Goal: Communication & Community: Answer question/provide support

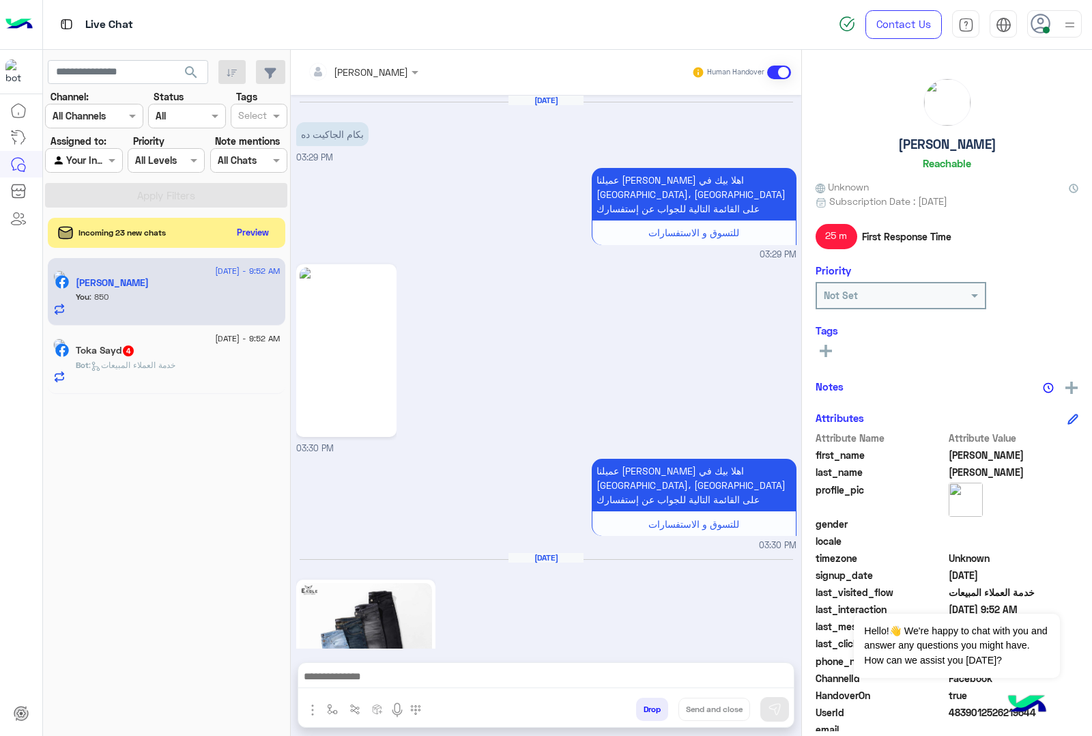
scroll to position [862, 0]
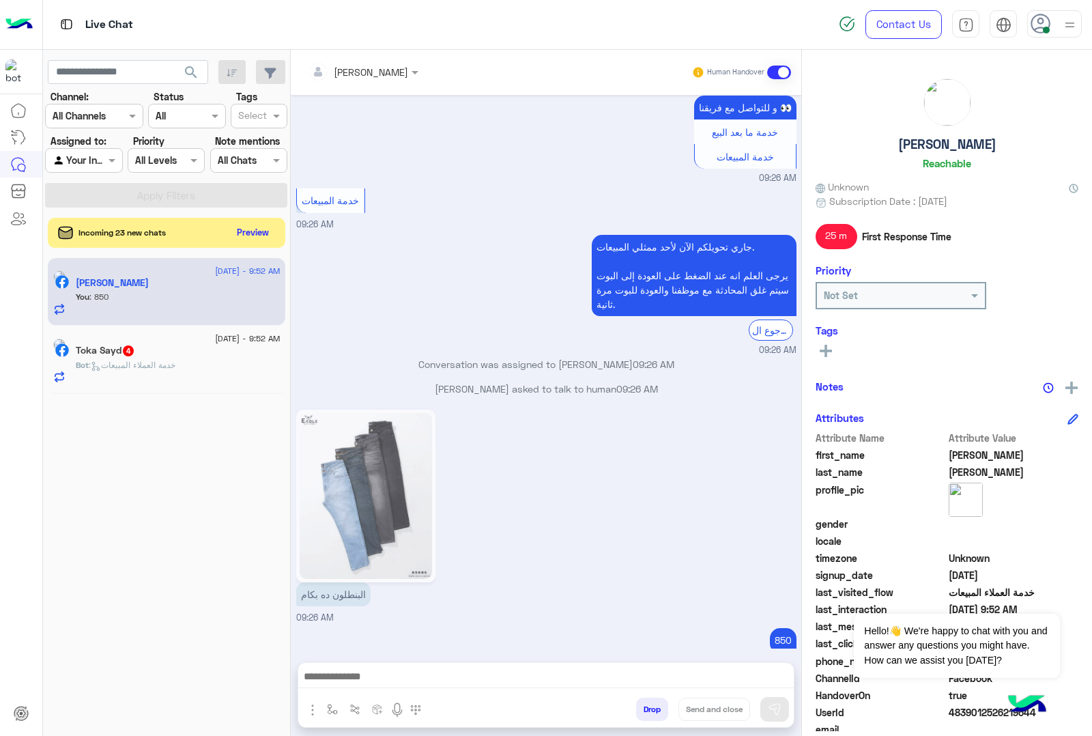
click at [243, 220] on div "Incoming 23 new chats Preview" at bounding box center [166, 233] width 237 height 30
click at [240, 231] on button "Preview" at bounding box center [254, 231] width 42 height 18
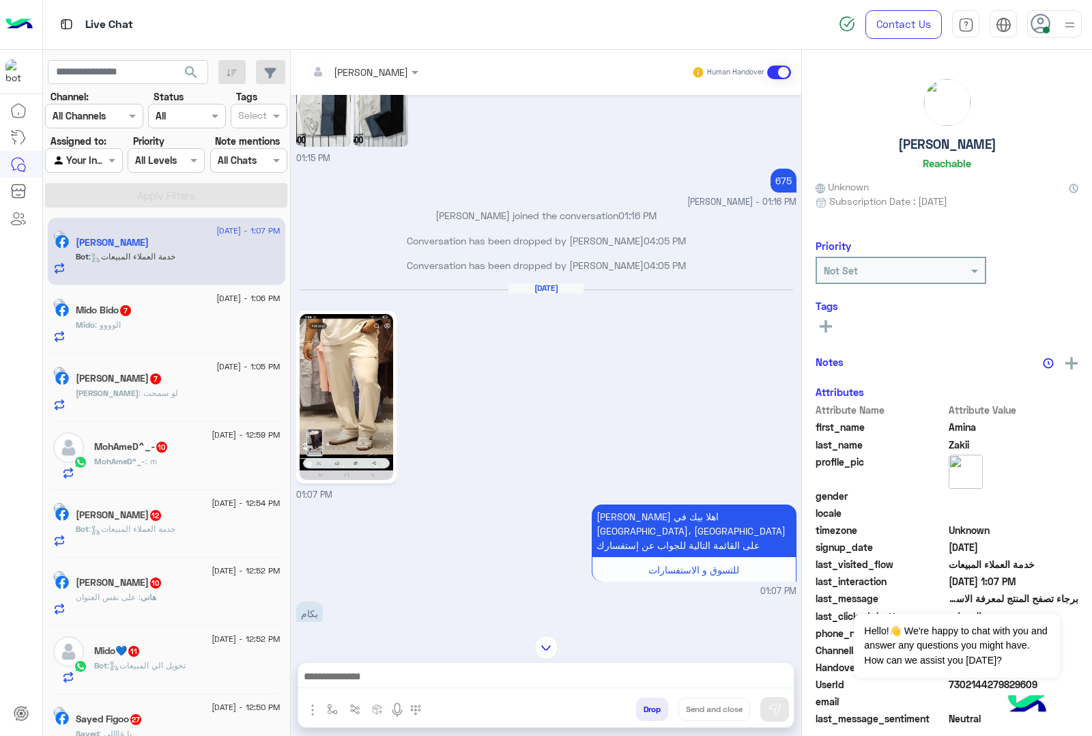
scroll to position [826, 0]
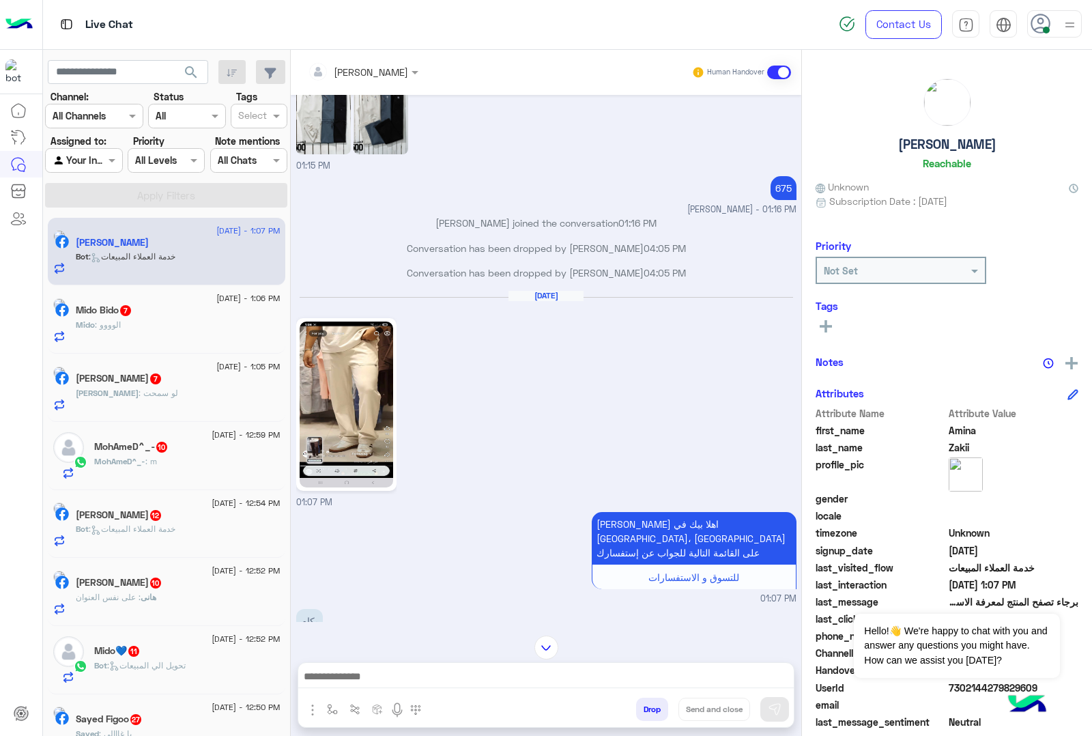
click at [349, 448] on img at bounding box center [346, 404] width 93 height 166
click at [345, 663] on div at bounding box center [545, 680] width 495 height 34
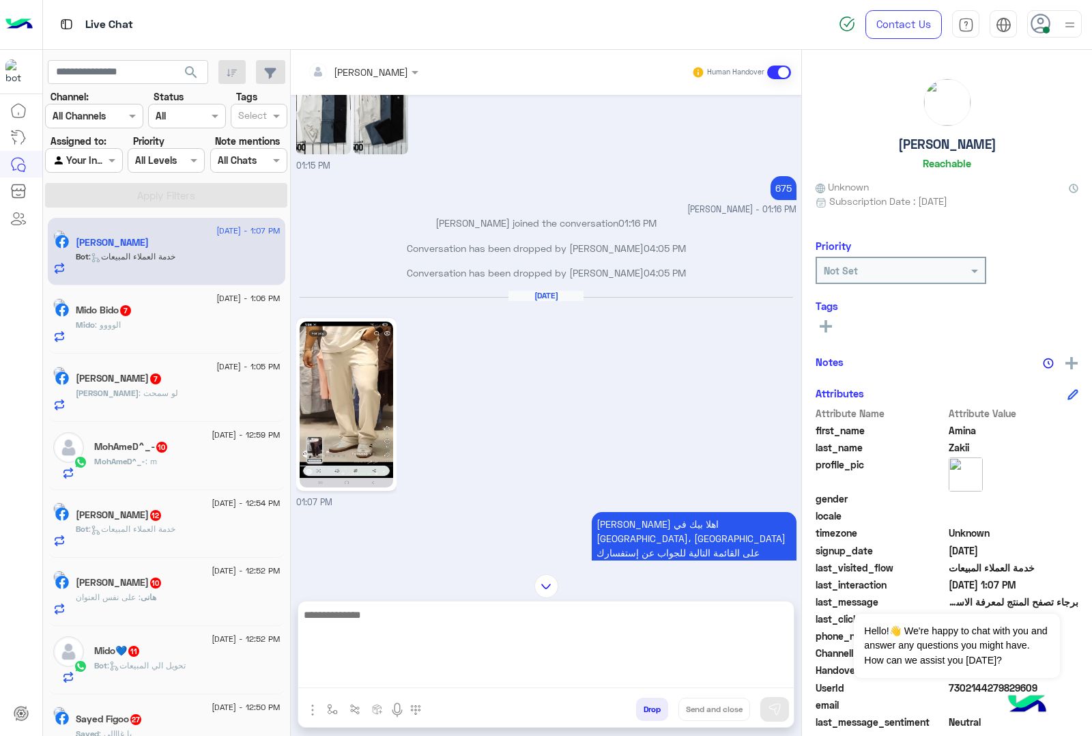
click at [336, 670] on textarea at bounding box center [545, 647] width 495 height 82
type textarea "*"
type textarea "*******"
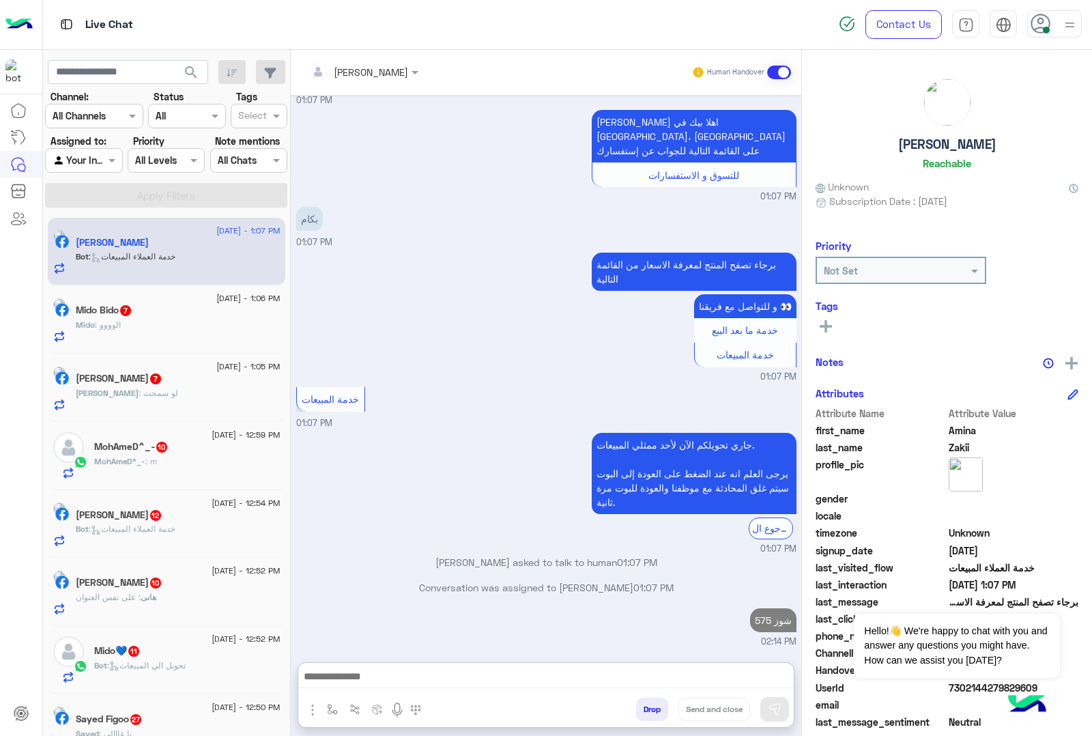
scroll to position [1290, 0]
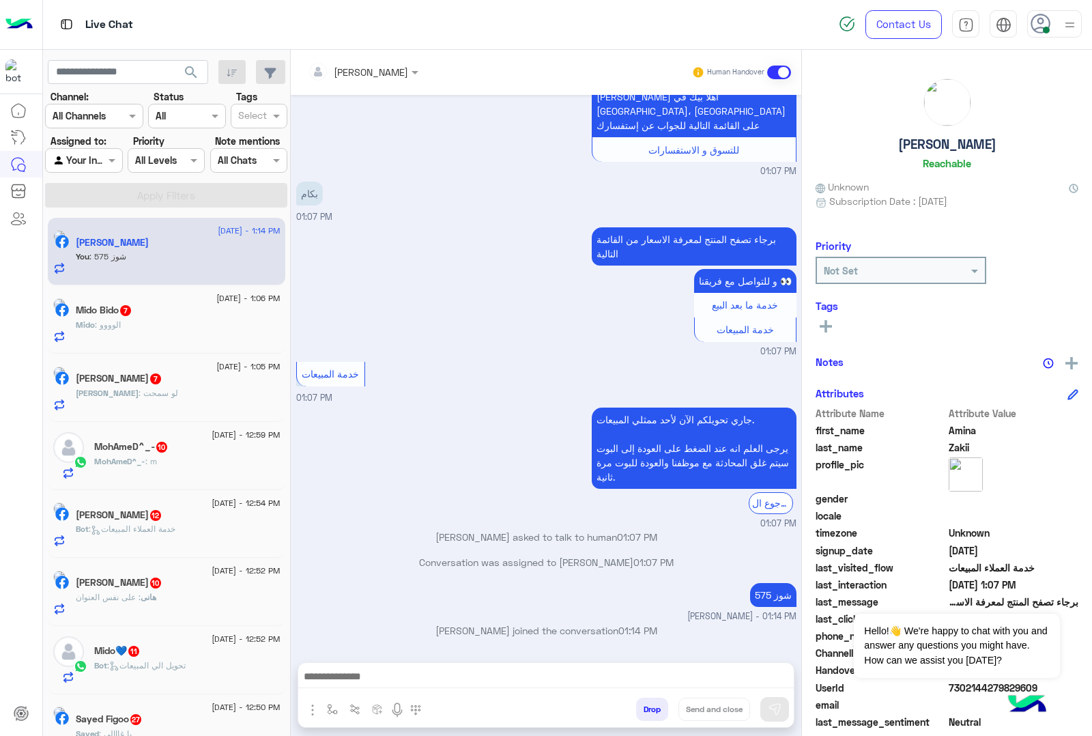
click at [150, 331] on div "Mido : الوووو" at bounding box center [178, 331] width 205 height 24
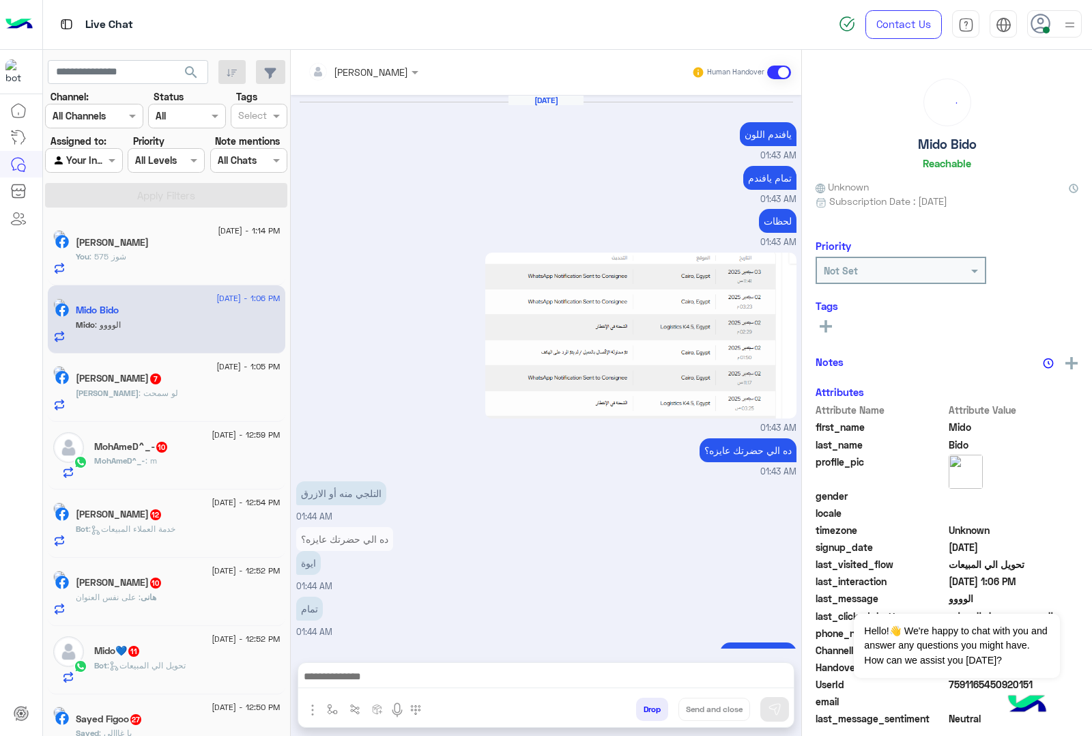
scroll to position [1358, 0]
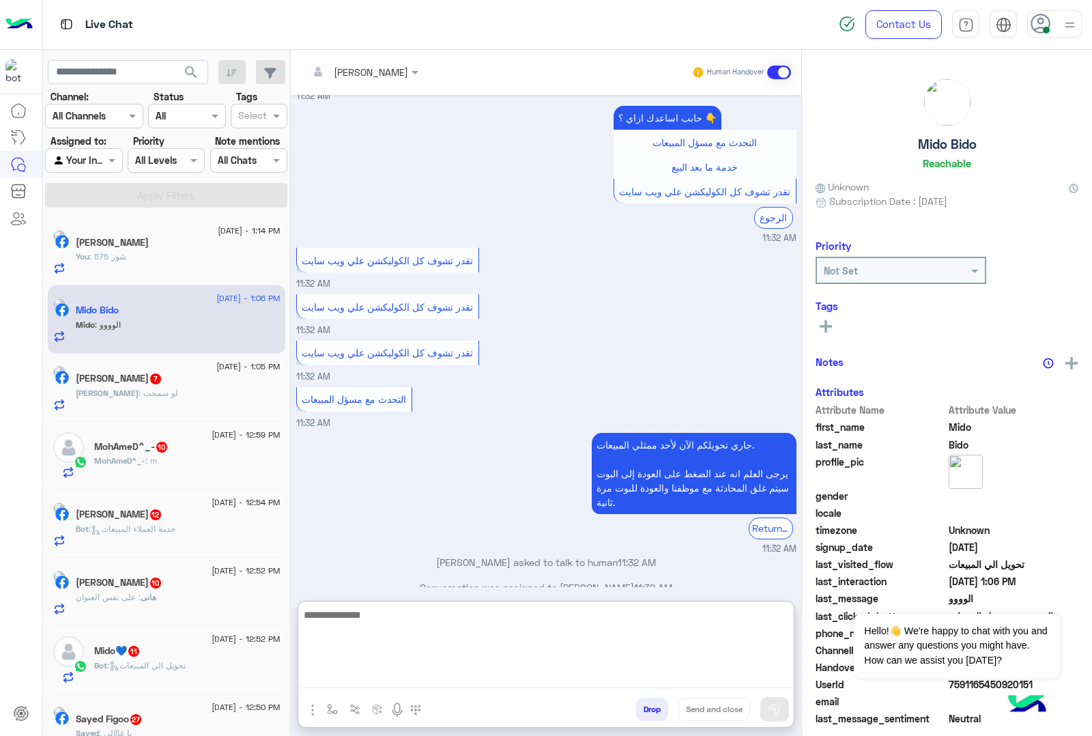
click at [374, 682] on textarea at bounding box center [545, 647] width 495 height 82
click at [365, 676] on textarea at bounding box center [545, 647] width 495 height 82
paste textarea "**********"
type textarea "**********"
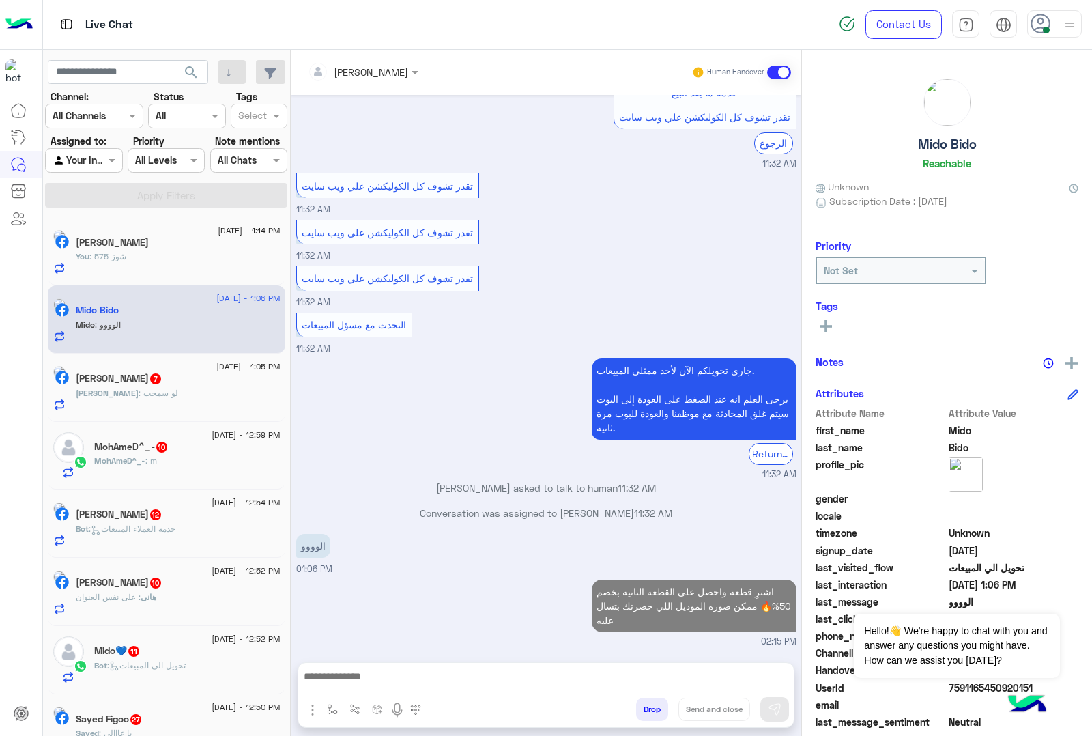
click at [181, 391] on div "[PERSON_NAME] : لو سمحت" at bounding box center [178, 399] width 205 height 24
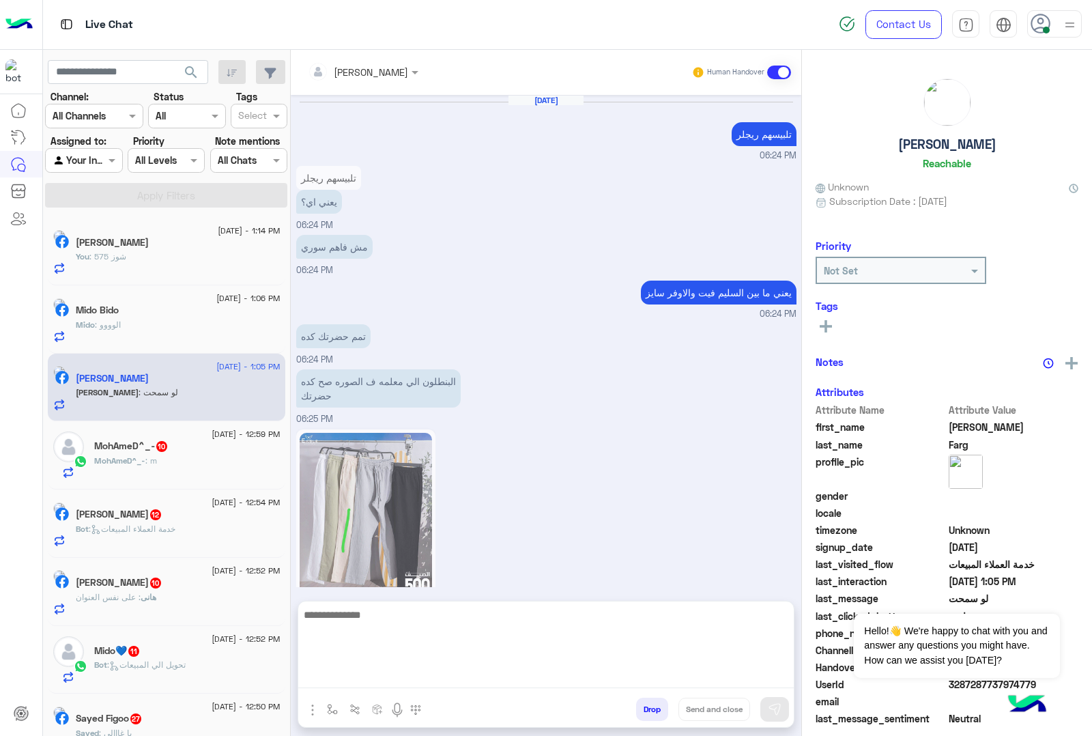
scroll to position [1299, 0]
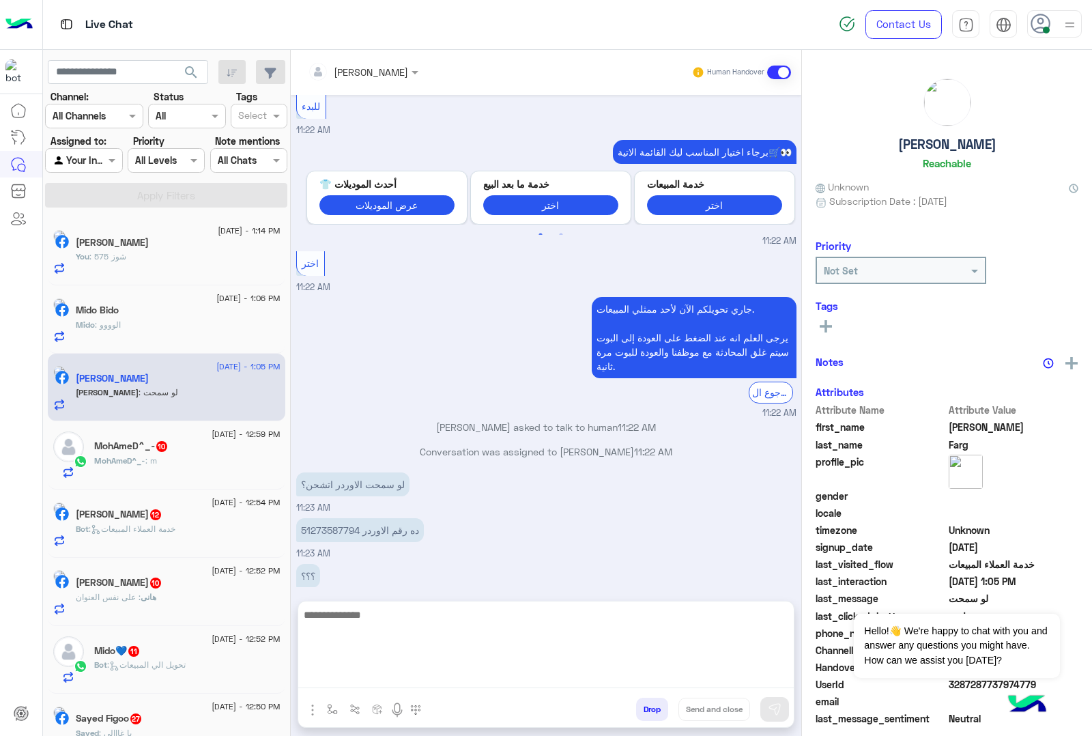
click at [353, 671] on textarea at bounding box center [545, 647] width 495 height 82
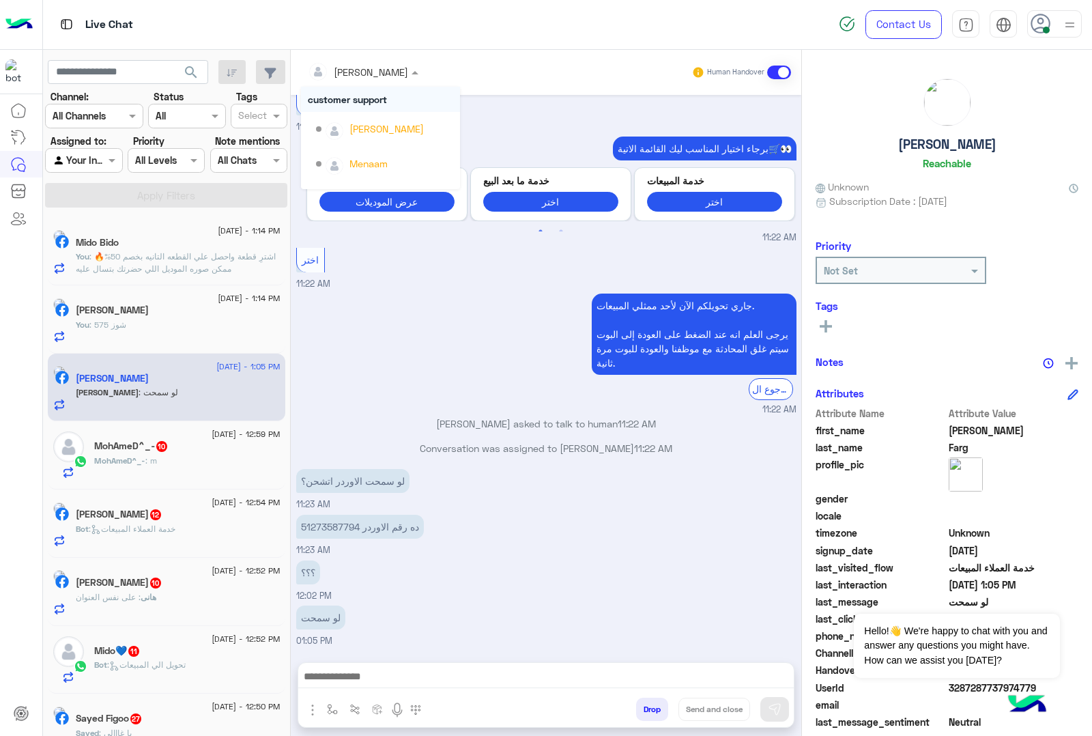
click at [394, 68] on div at bounding box center [363, 71] width 124 height 16
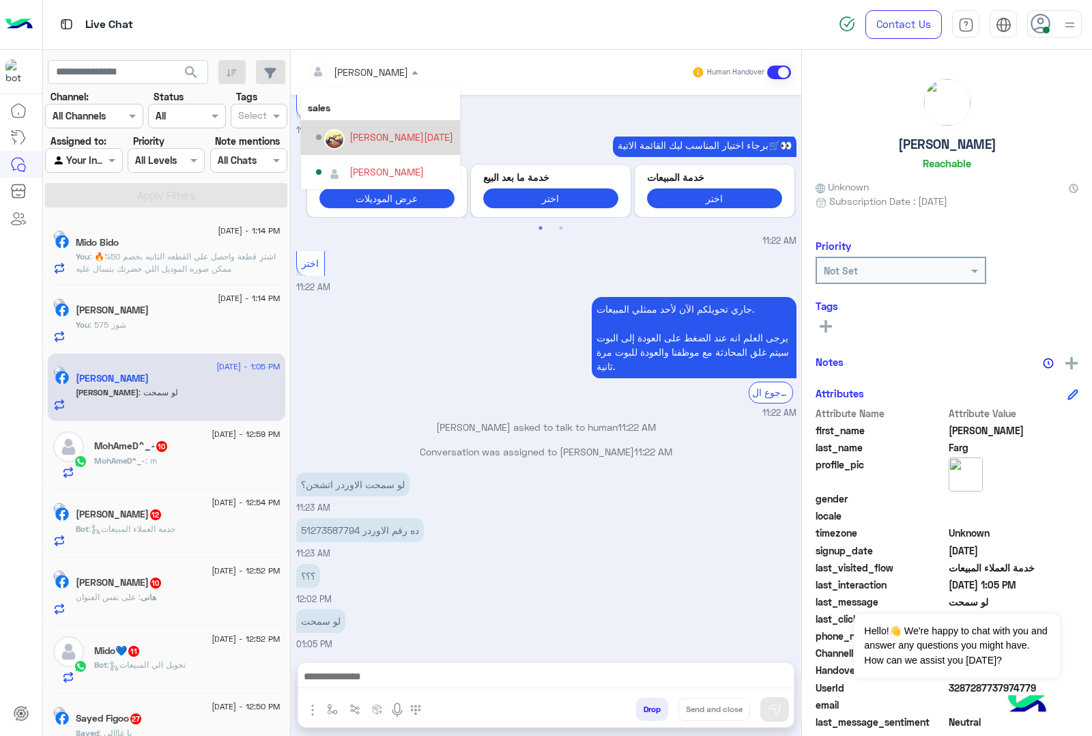
scroll to position [36, 0]
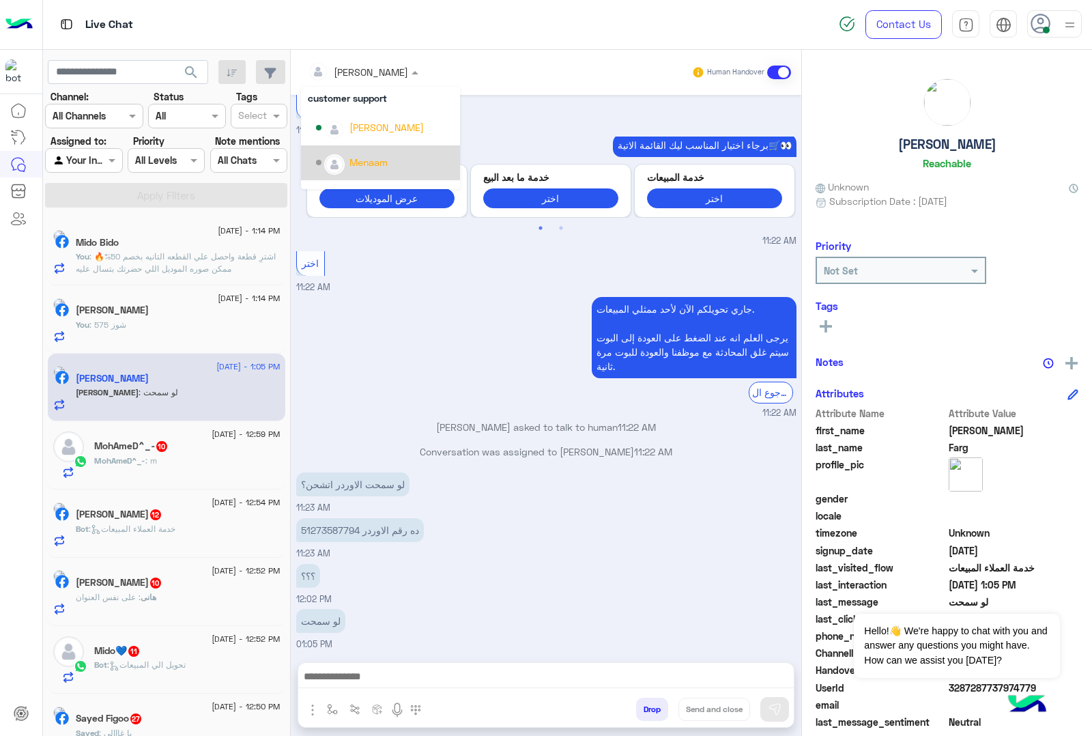
click at [356, 162] on div "Menaam" at bounding box center [368, 162] width 38 height 14
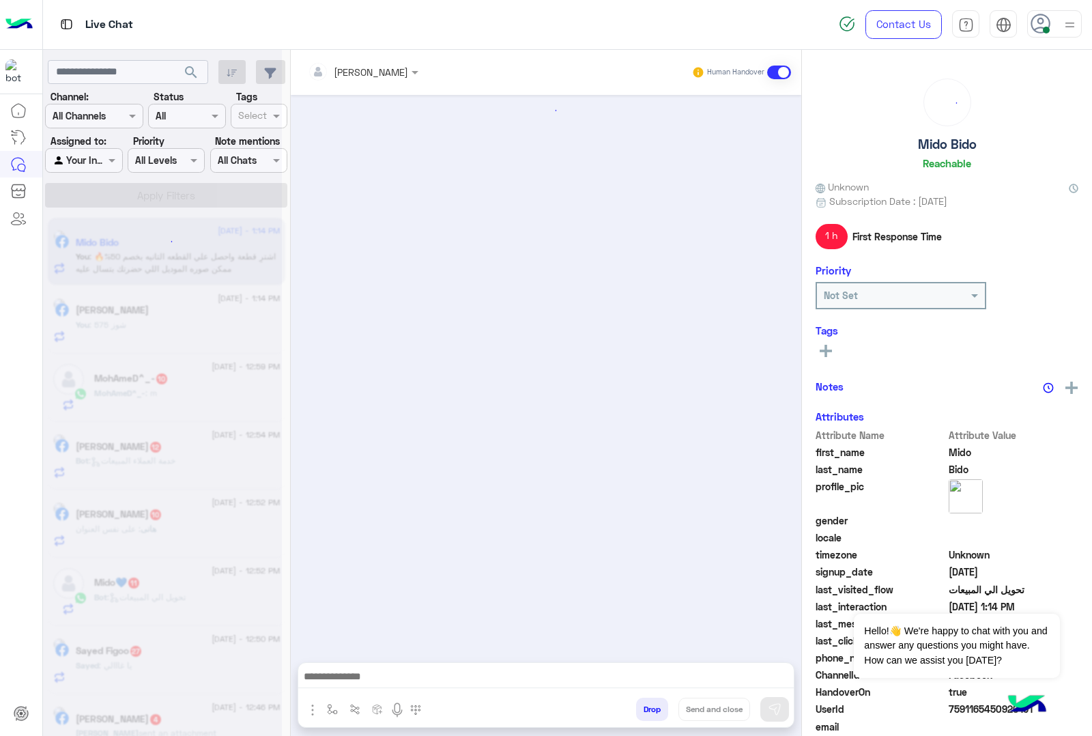
scroll to position [1367, 0]
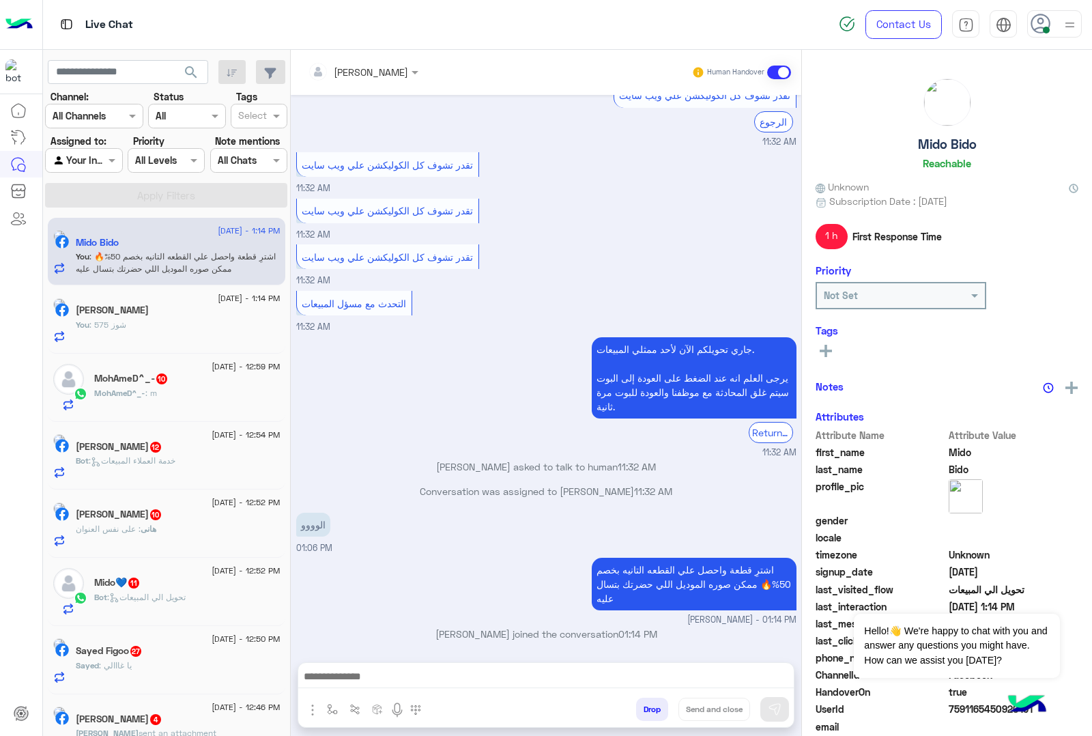
click at [147, 388] on p "MohAmeD^_- : m" at bounding box center [125, 393] width 63 height 12
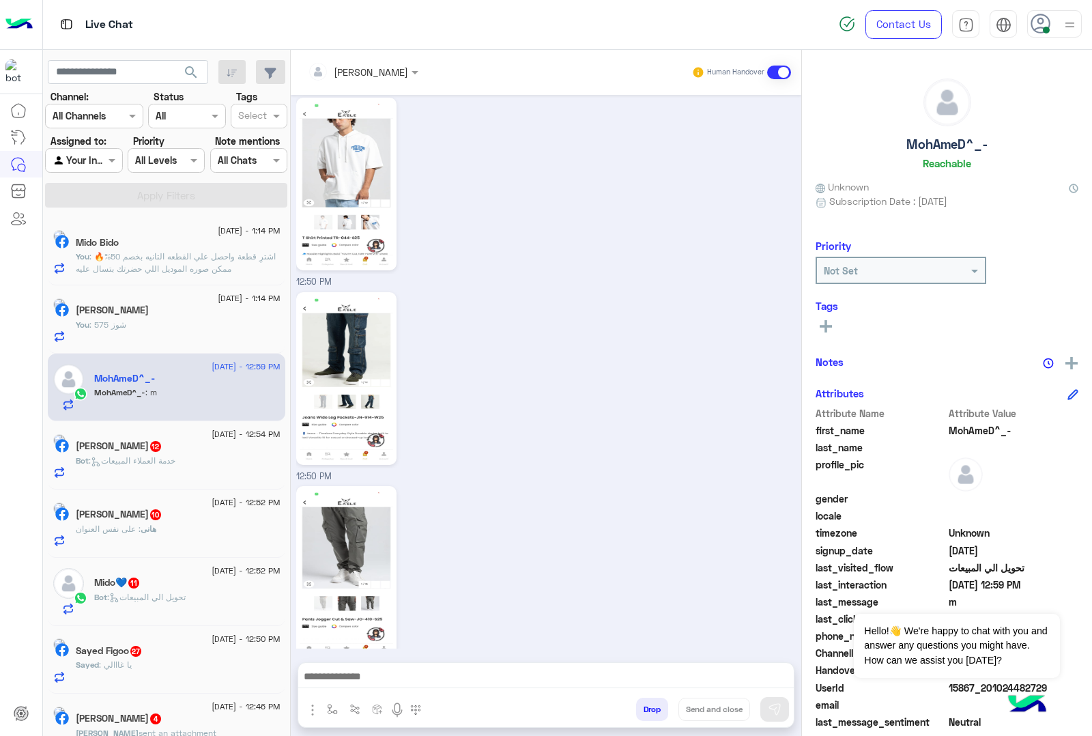
scroll to position [1638, 0]
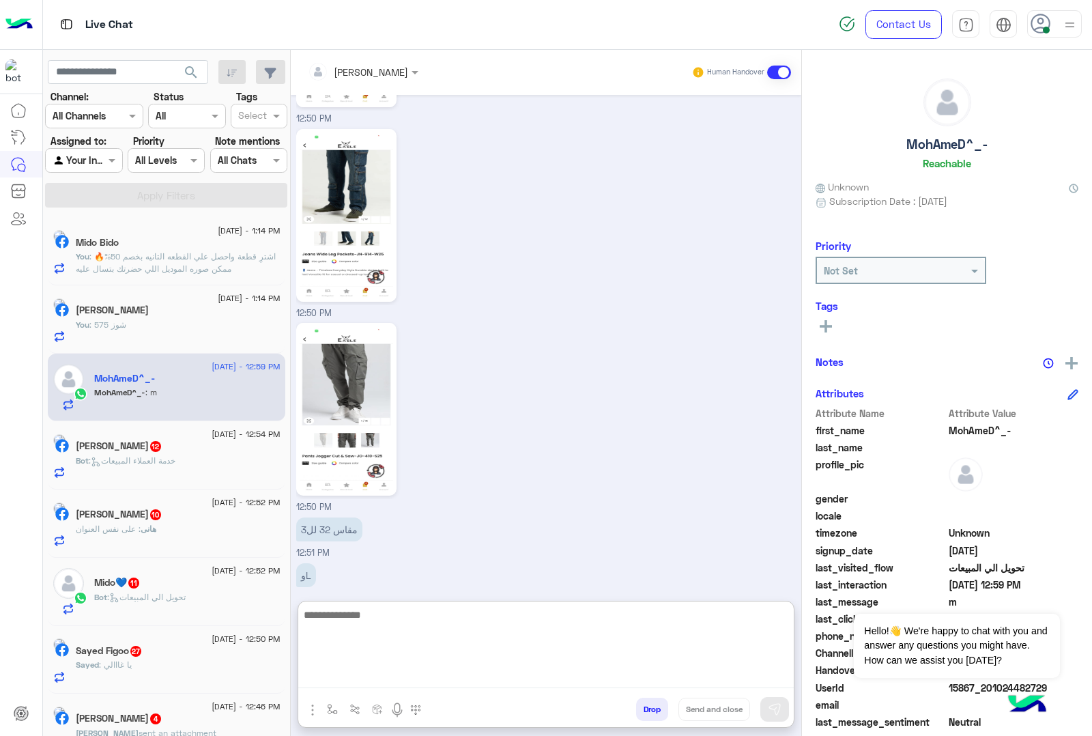
click at [341, 672] on textarea at bounding box center [545, 647] width 495 height 82
type textarea "**********"
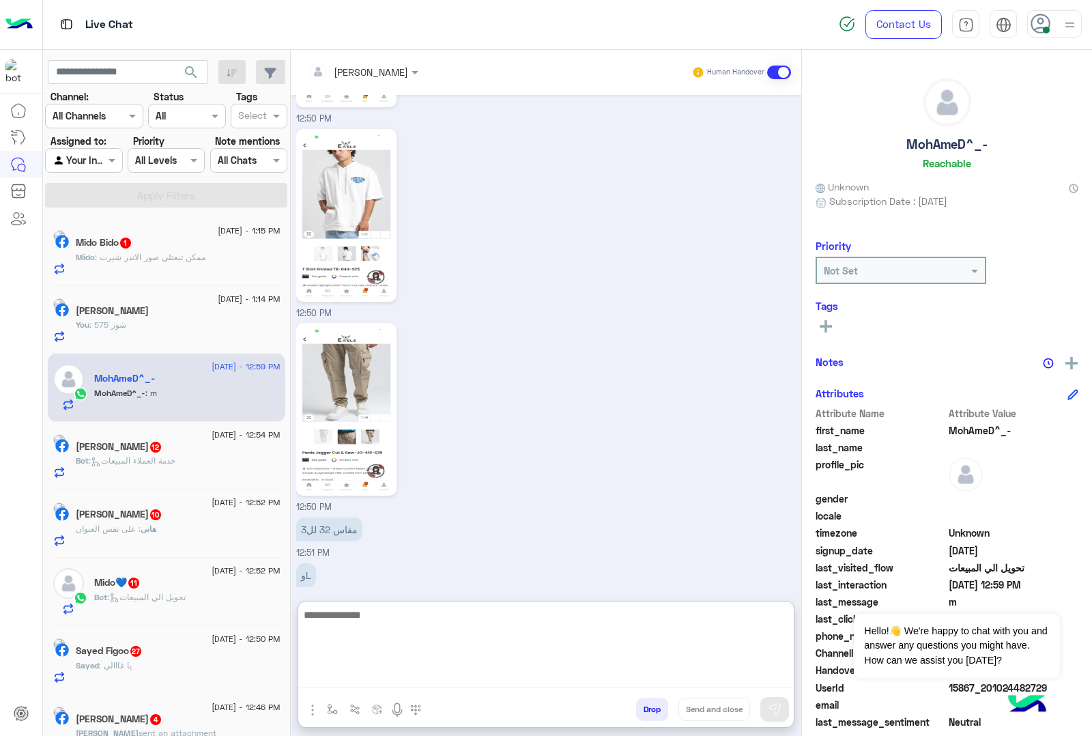
scroll to position [1742, 0]
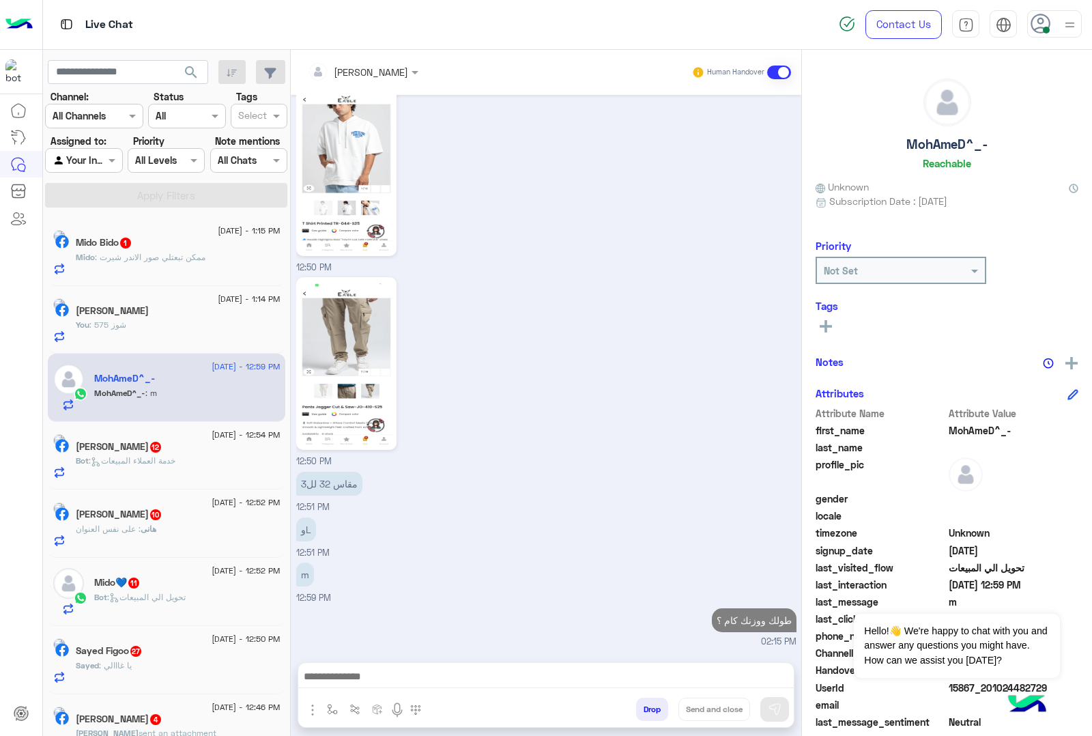
click at [169, 459] on span ": خدمة العملاء المبيعات" at bounding box center [132, 460] width 87 height 10
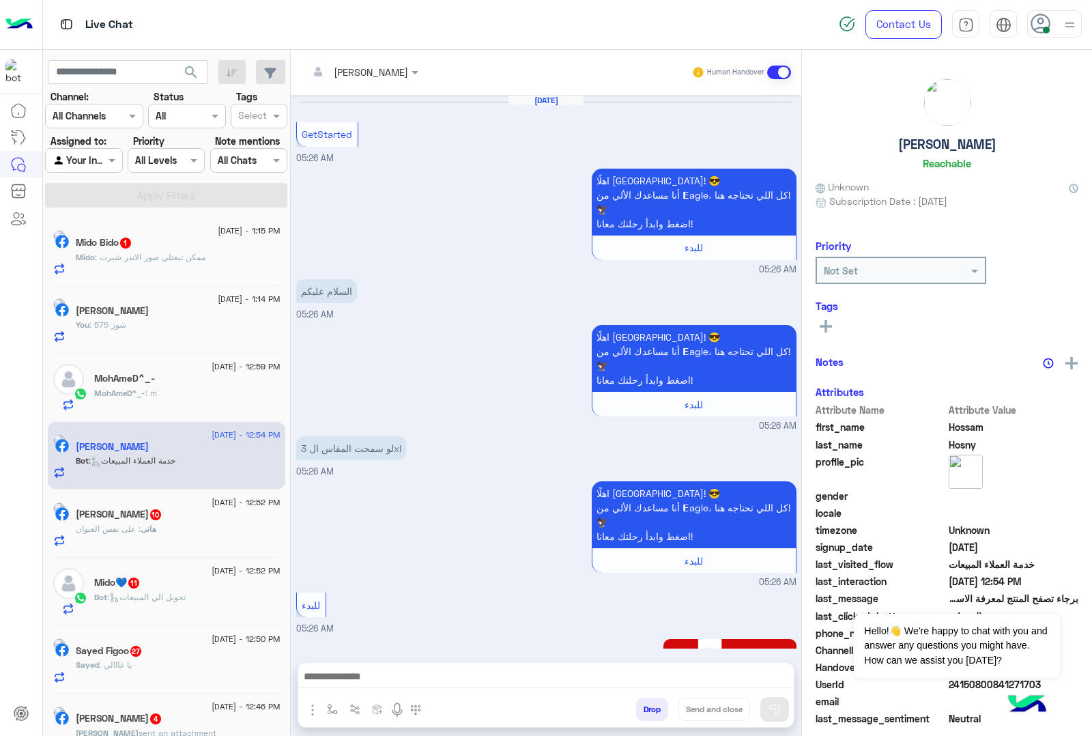
scroll to position [1887, 0]
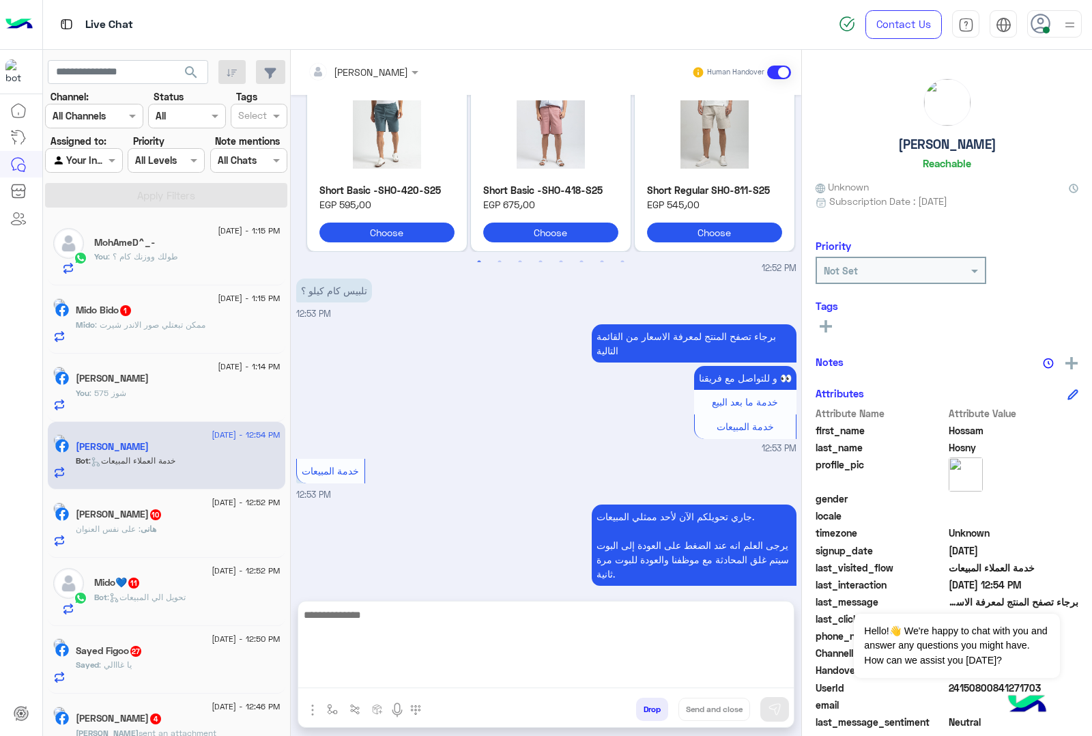
click at [418, 686] on textarea at bounding box center [545, 647] width 495 height 82
paste textarea "**********"
type textarea "**********"
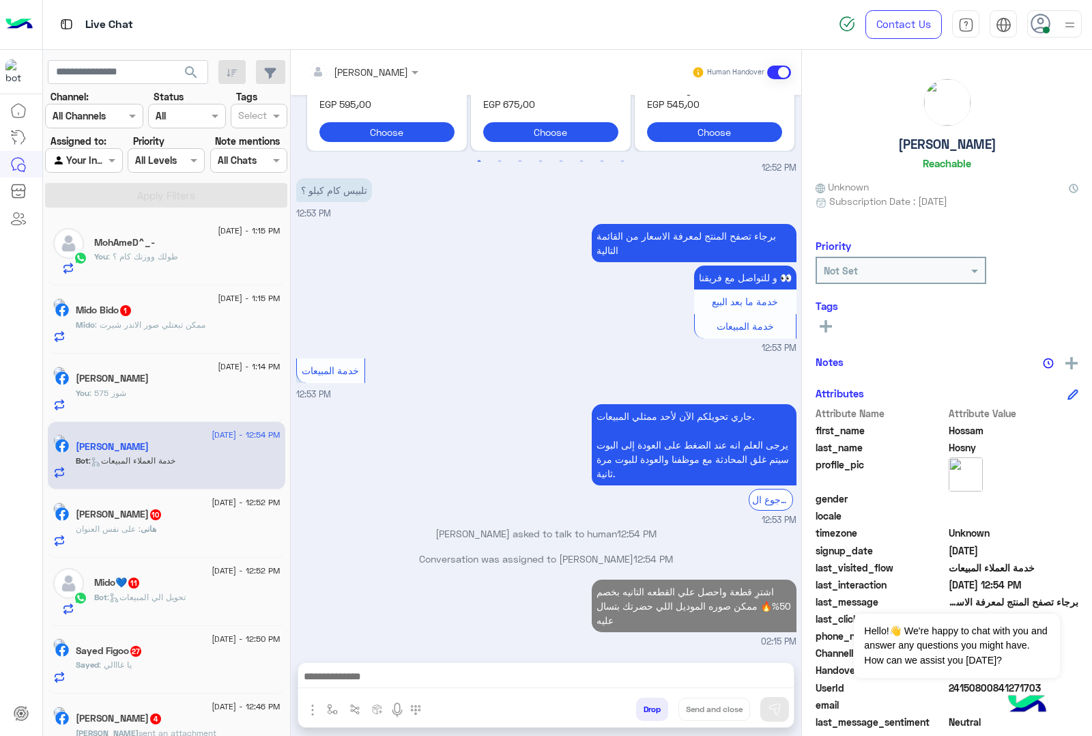
click at [113, 545] on div "هانى : على نفس العنوان" at bounding box center [178, 535] width 205 height 24
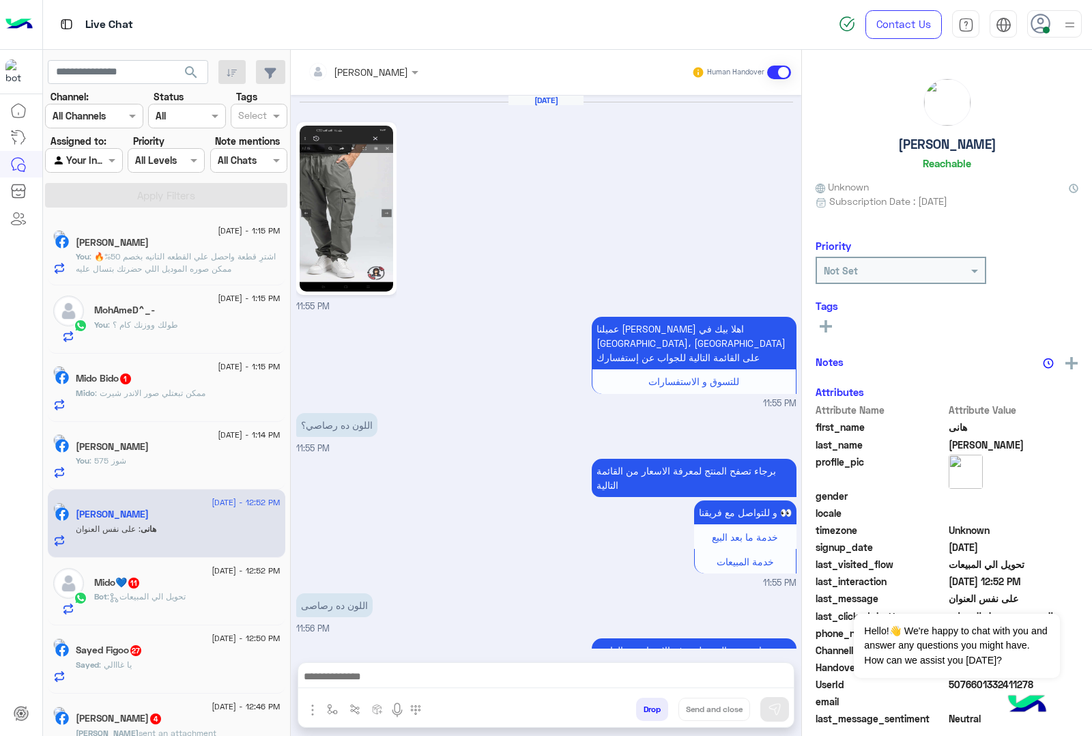
scroll to position [1622, 0]
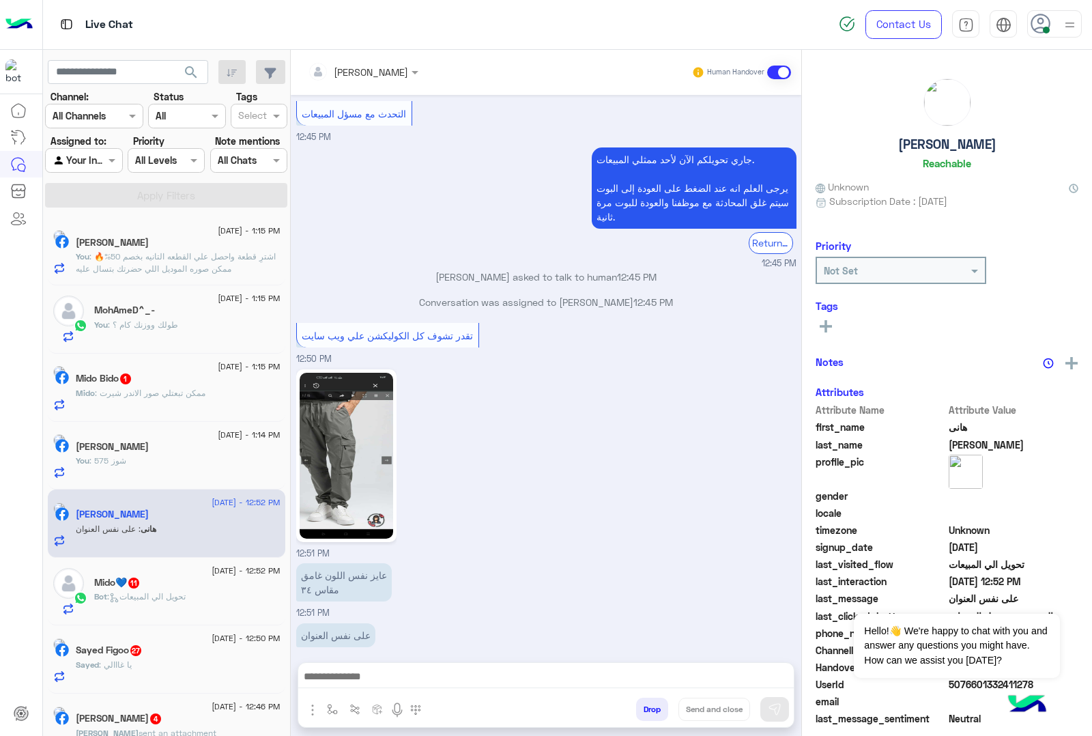
click at [390, 665] on div at bounding box center [545, 680] width 495 height 34
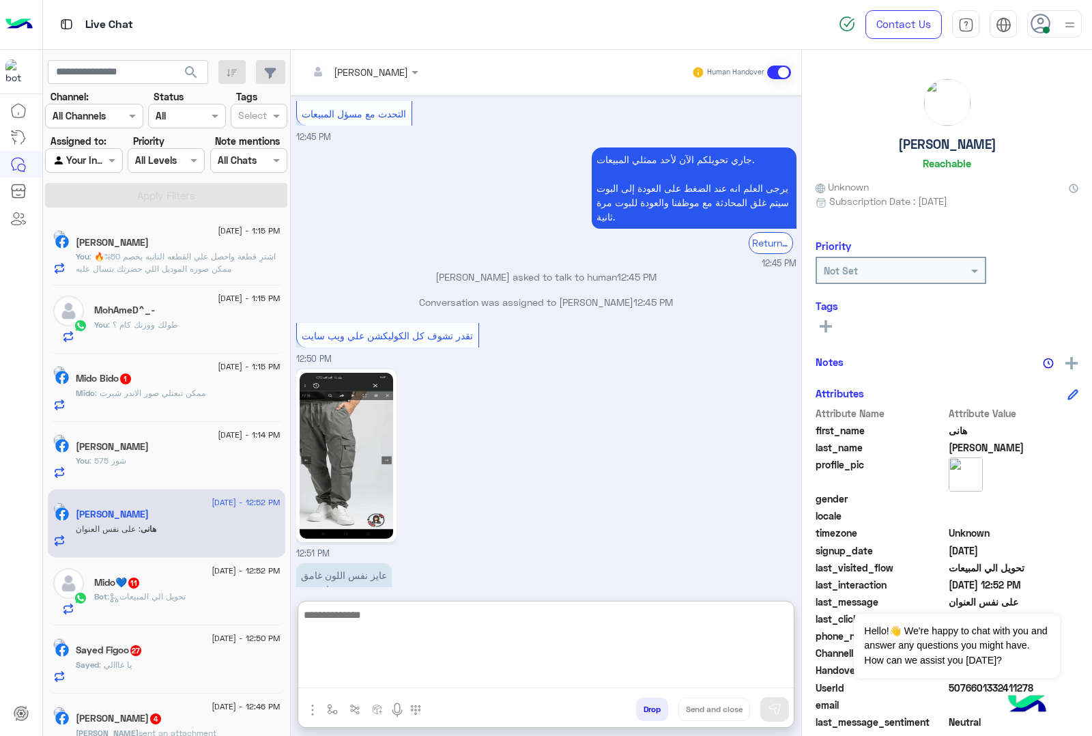
click at [366, 670] on textarea at bounding box center [545, 647] width 495 height 82
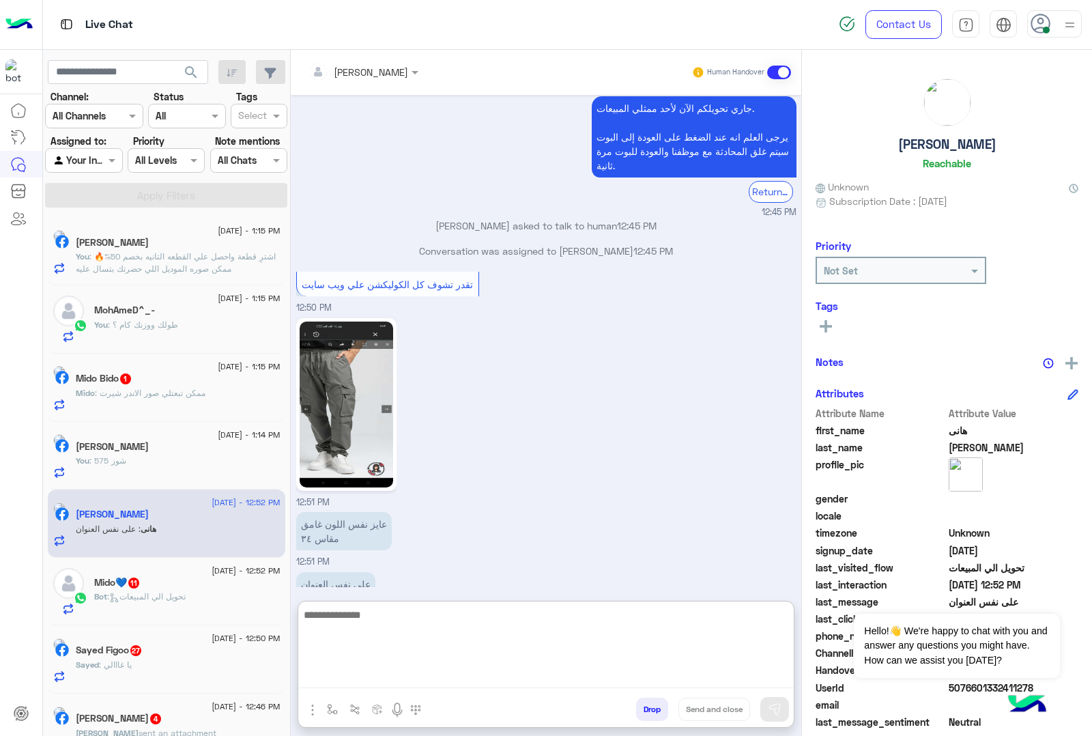
scroll to position [1683, 0]
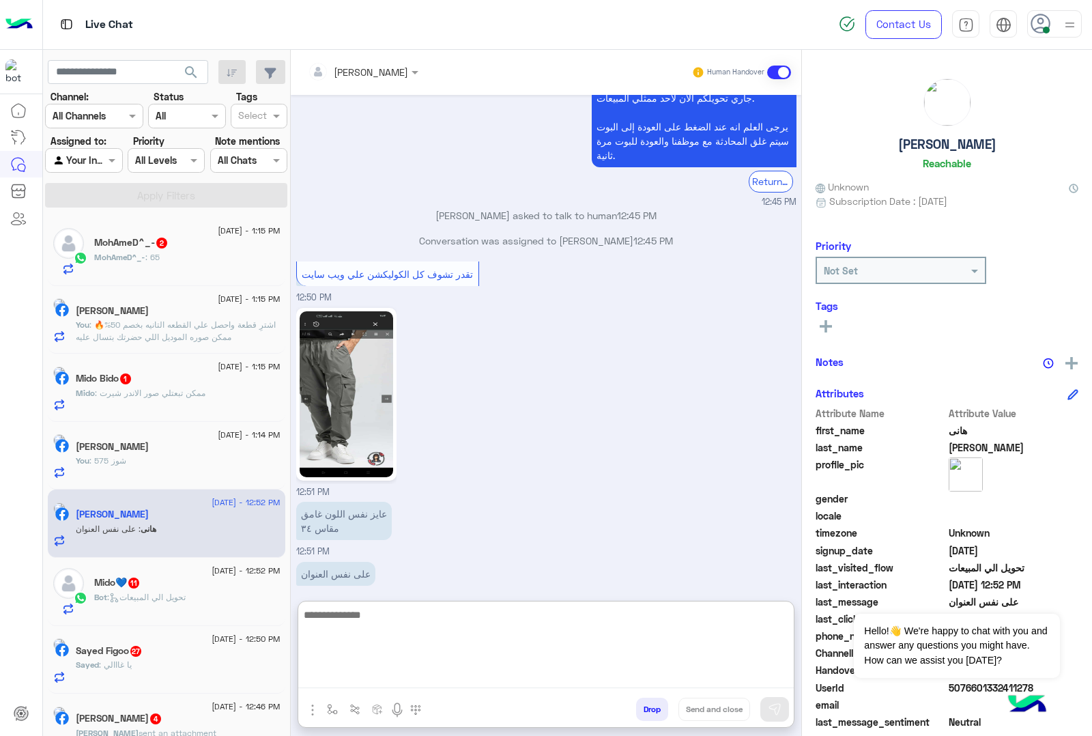
click at [352, 609] on textarea at bounding box center [545, 647] width 495 height 82
type textarea "**********"
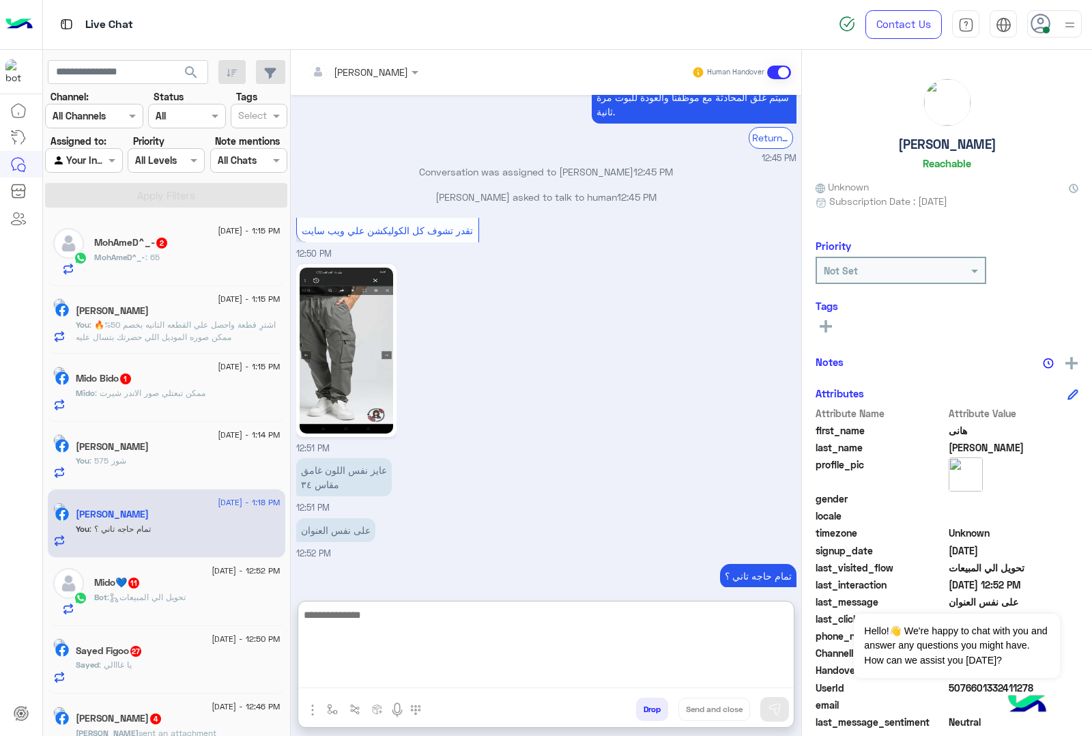
scroll to position [1752, 0]
